Goal: Navigation & Orientation: Find specific page/section

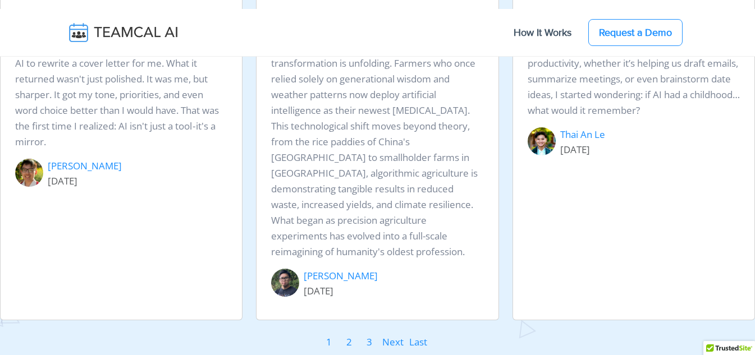
scroll to position [1633, 0]
click at [346, 333] on link "2" at bounding box center [349, 341] width 7 height 17
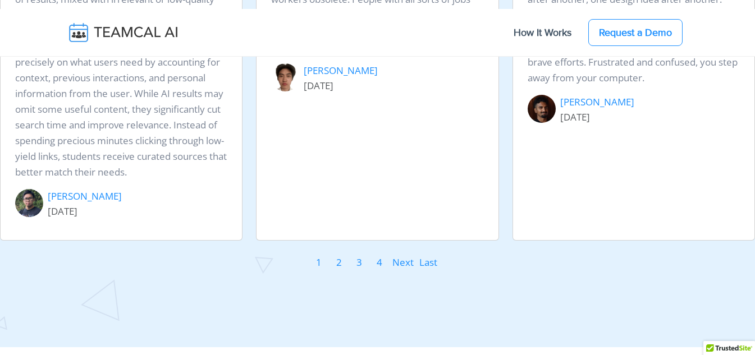
scroll to position [1735, 0]
click at [406, 266] on span "Next" at bounding box center [402, 261] width 21 height 13
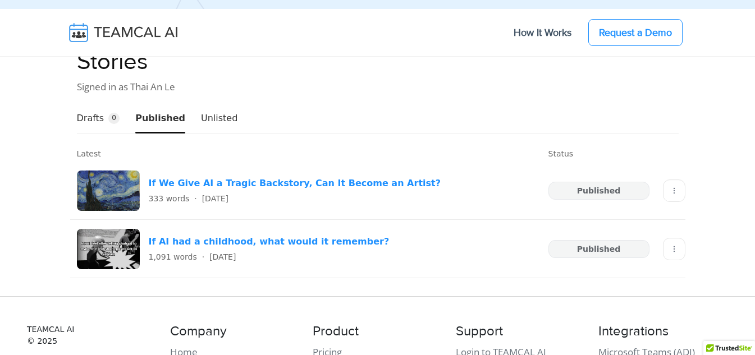
scroll to position [2179, 0]
click at [201, 104] on button "Unlisted" at bounding box center [219, 118] width 36 height 29
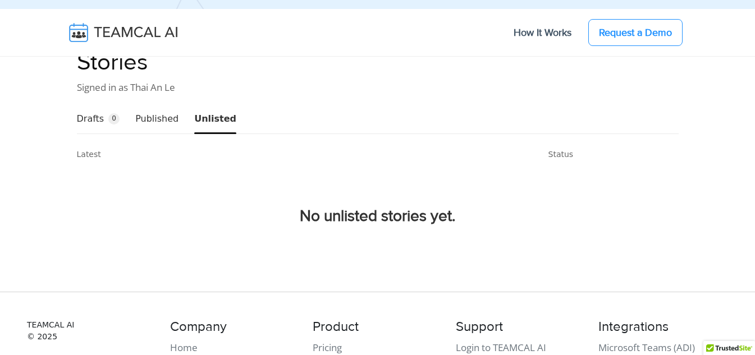
click at [142, 104] on button "Published" at bounding box center [156, 118] width 43 height 29
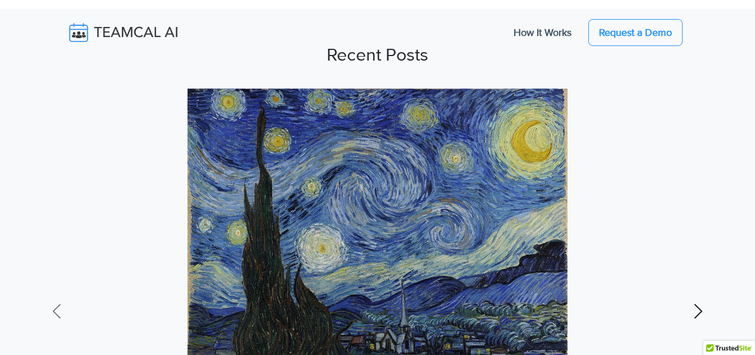
click at [694, 302] on span at bounding box center [698, 311] width 18 height 18
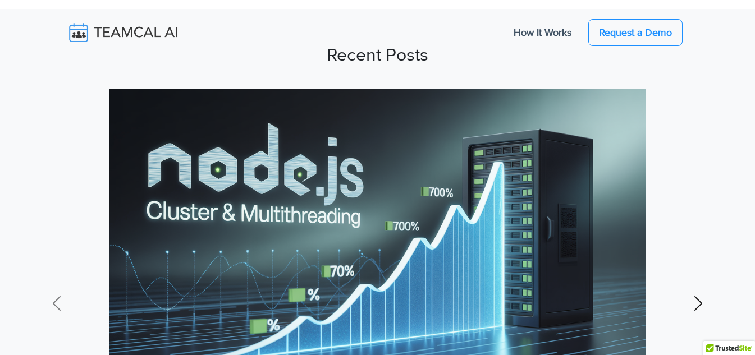
click at [694, 297] on span at bounding box center [698, 304] width 18 height 18
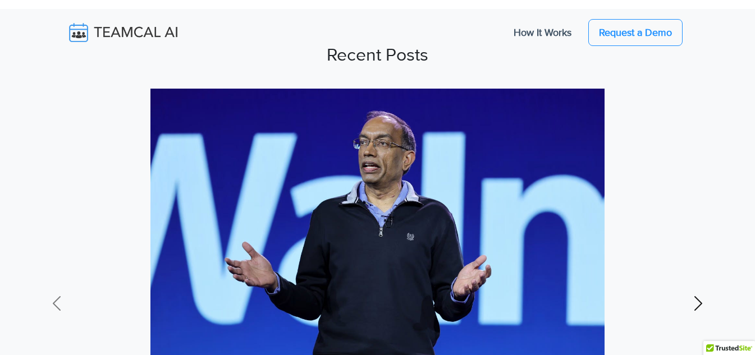
click at [694, 297] on span at bounding box center [698, 304] width 18 height 18
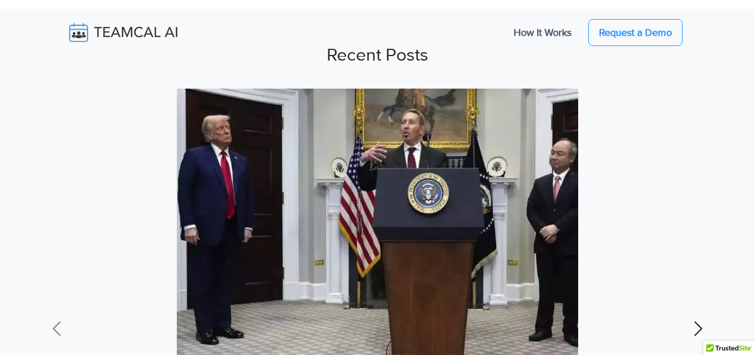
click at [694, 297] on link "Next" at bounding box center [697, 329] width 113 height 480
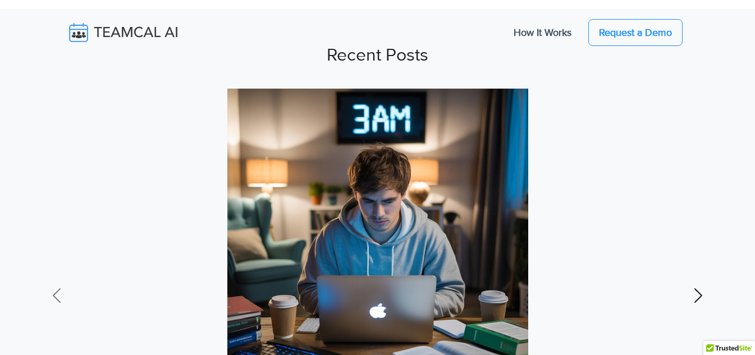
click at [694, 297] on span at bounding box center [698, 296] width 18 height 18
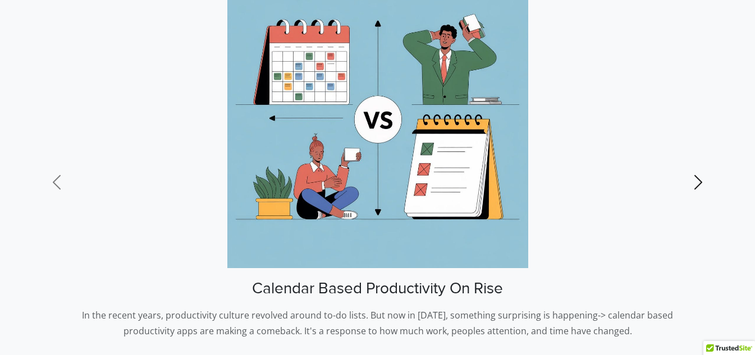
scroll to position [142, 0]
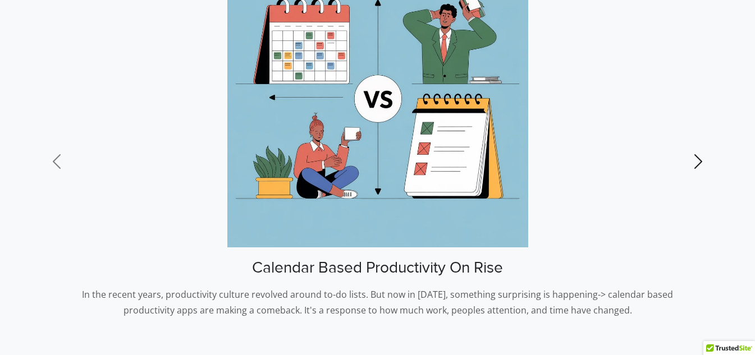
click at [692, 173] on link "Next" at bounding box center [697, 162] width 113 height 430
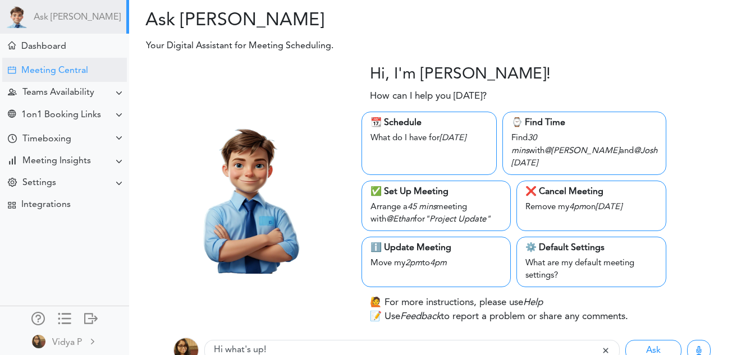
click at [65, 74] on div "Meeting Central" at bounding box center [54, 71] width 67 height 11
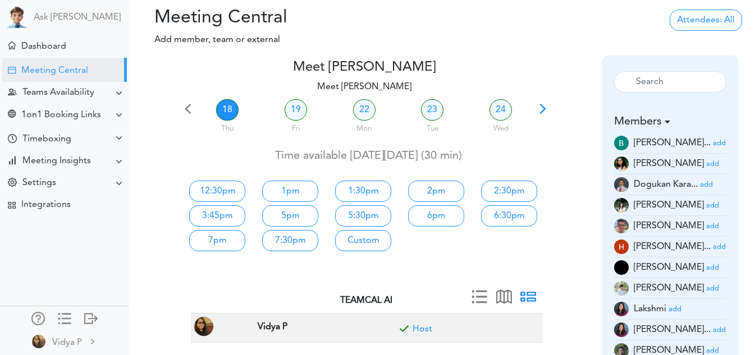
scroll to position [2, 0]
